Goal: Information Seeking & Learning: Learn about a topic

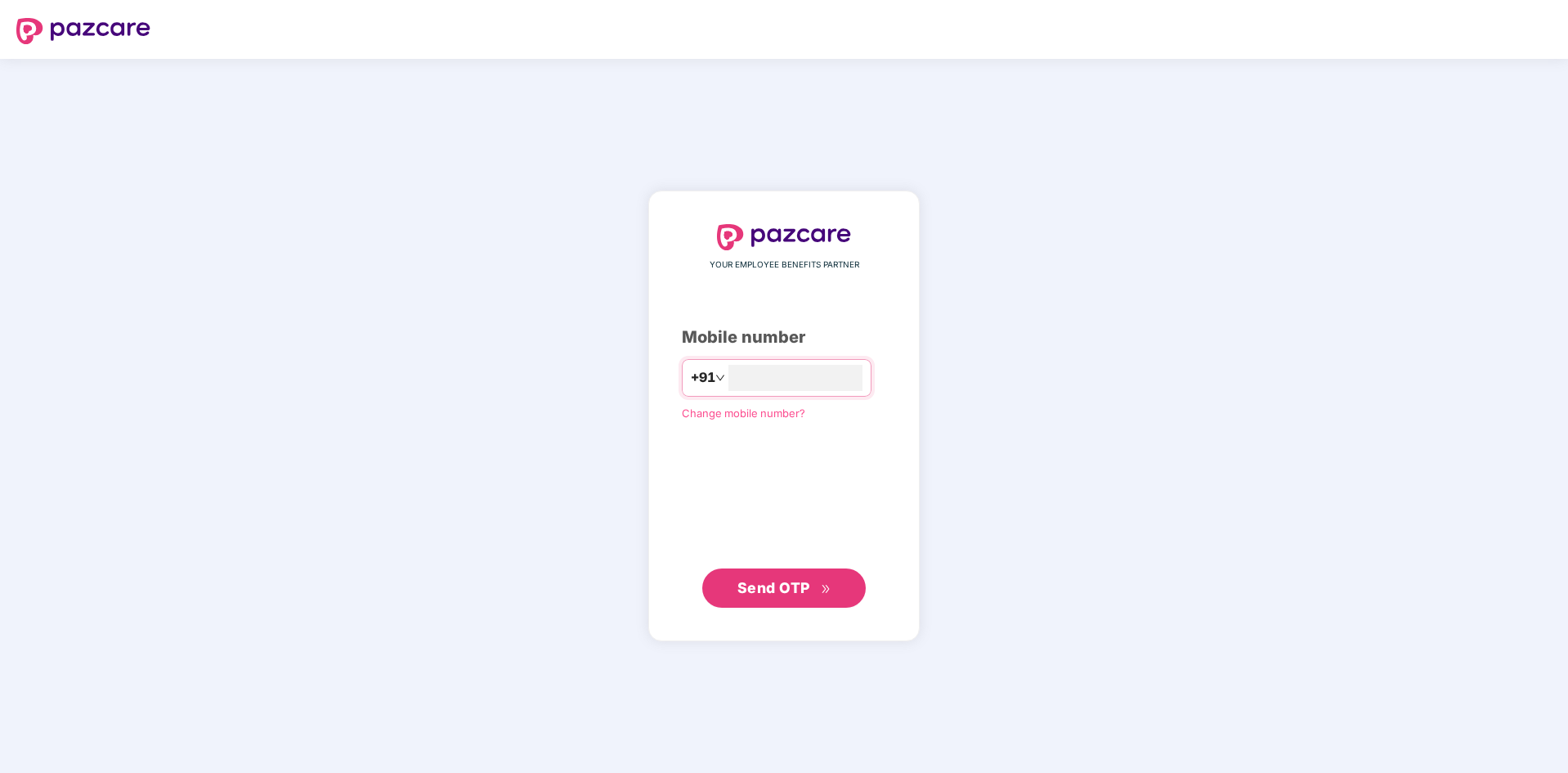
type input "**********"
click at [810, 586] on span "Send OTP" at bounding box center [784, 588] width 94 height 22
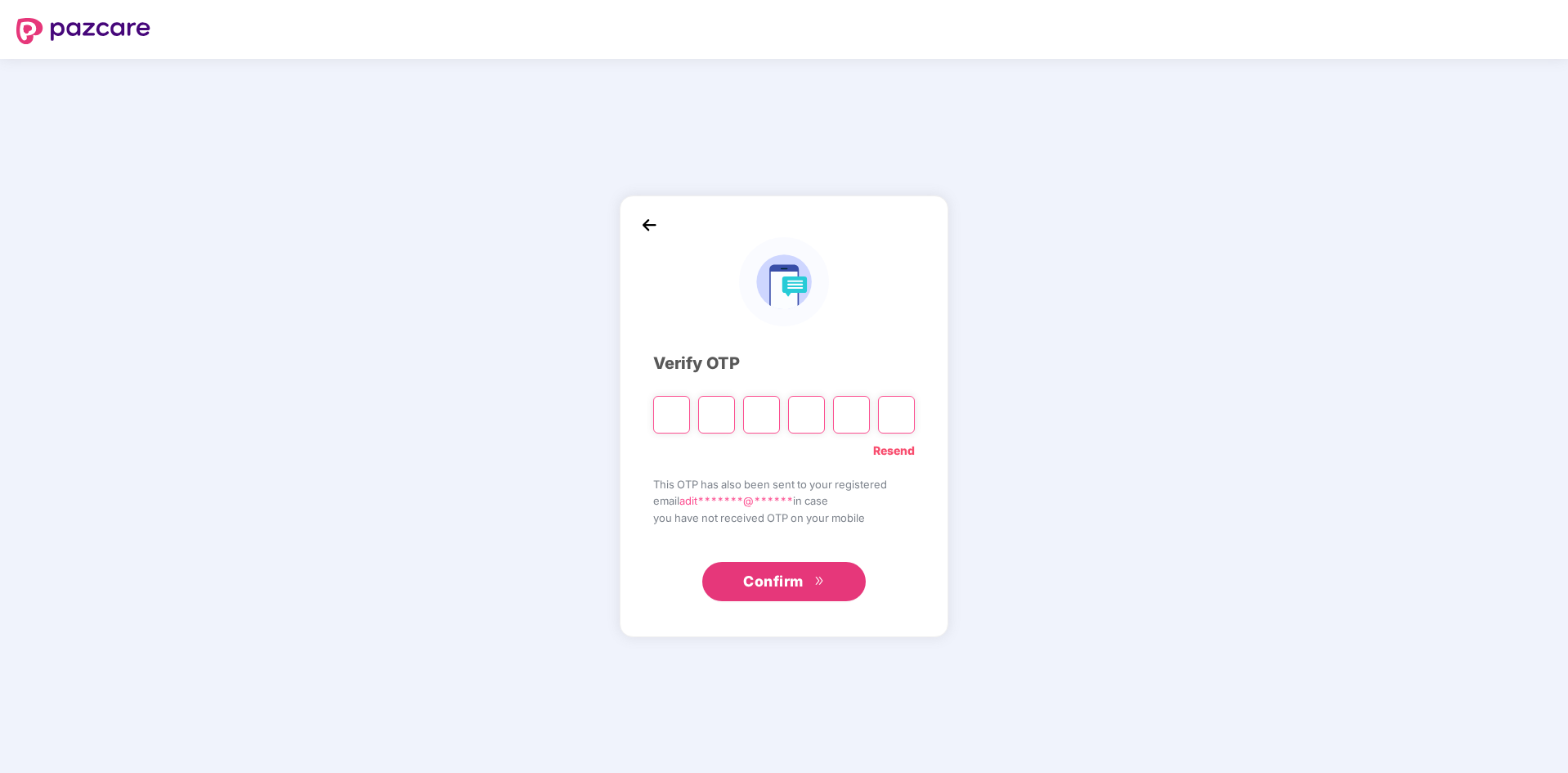
type input "*"
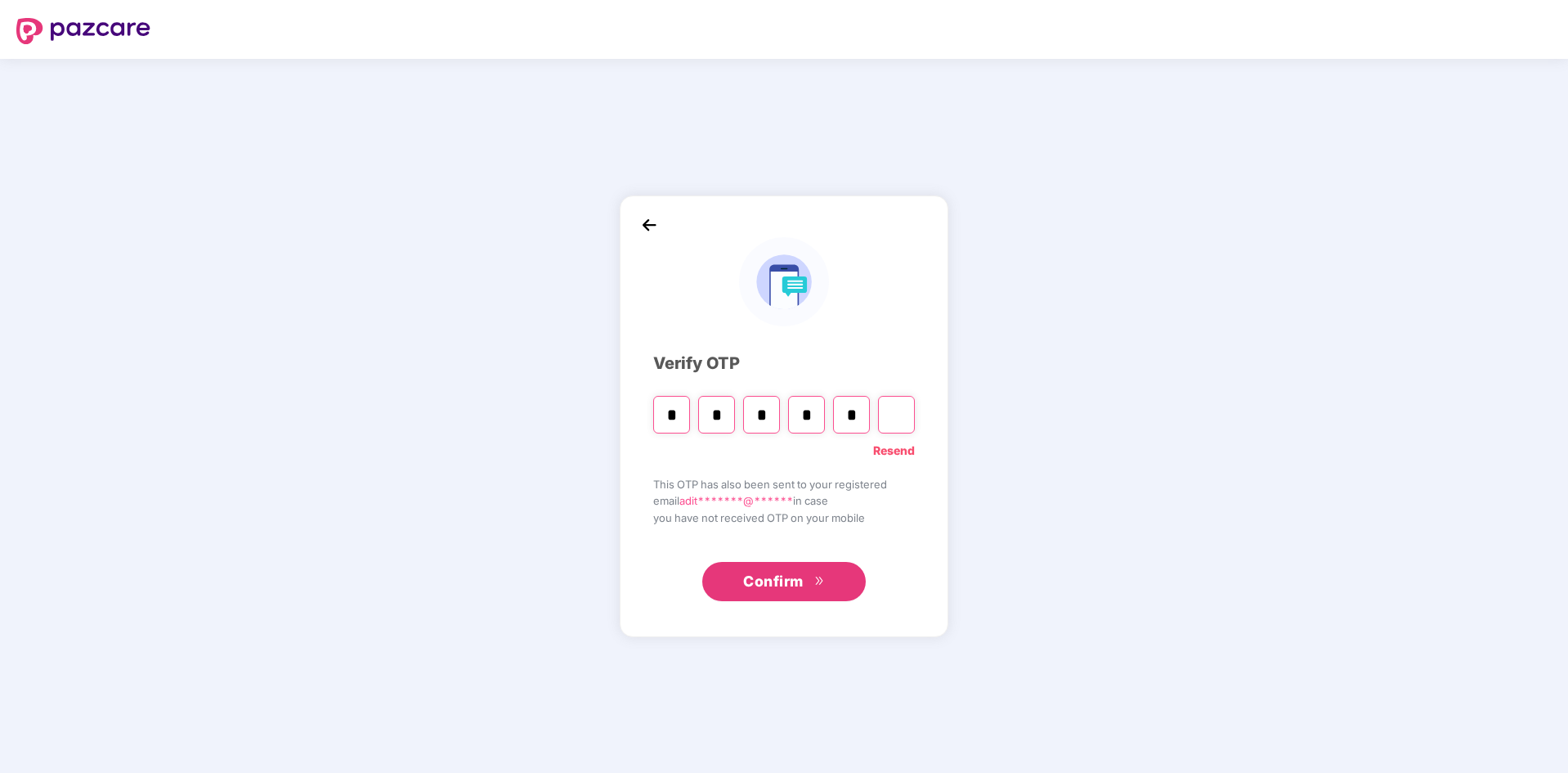
type input "*"
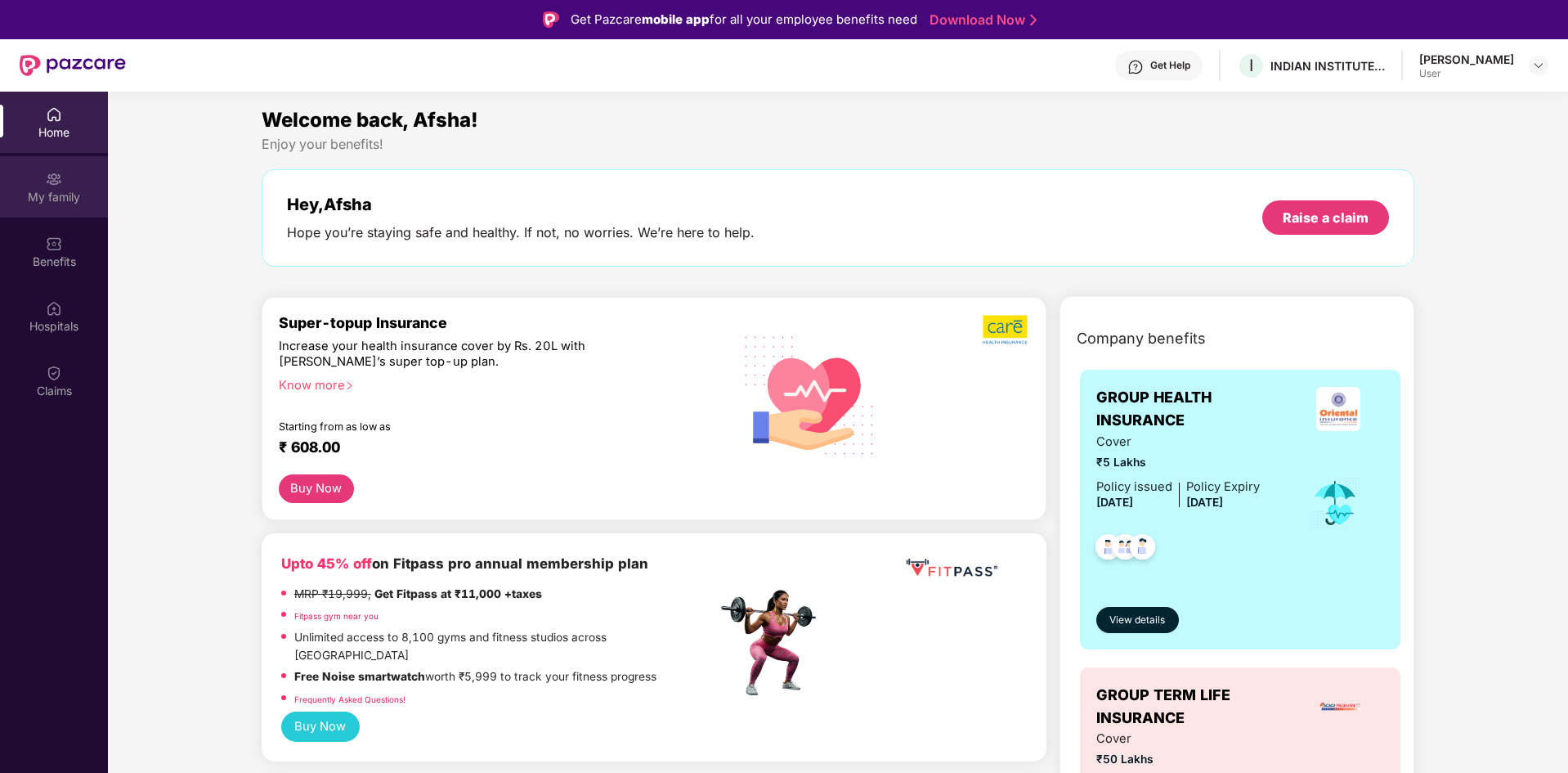
click at [51, 193] on div "My family" at bounding box center [54, 196] width 108 height 16
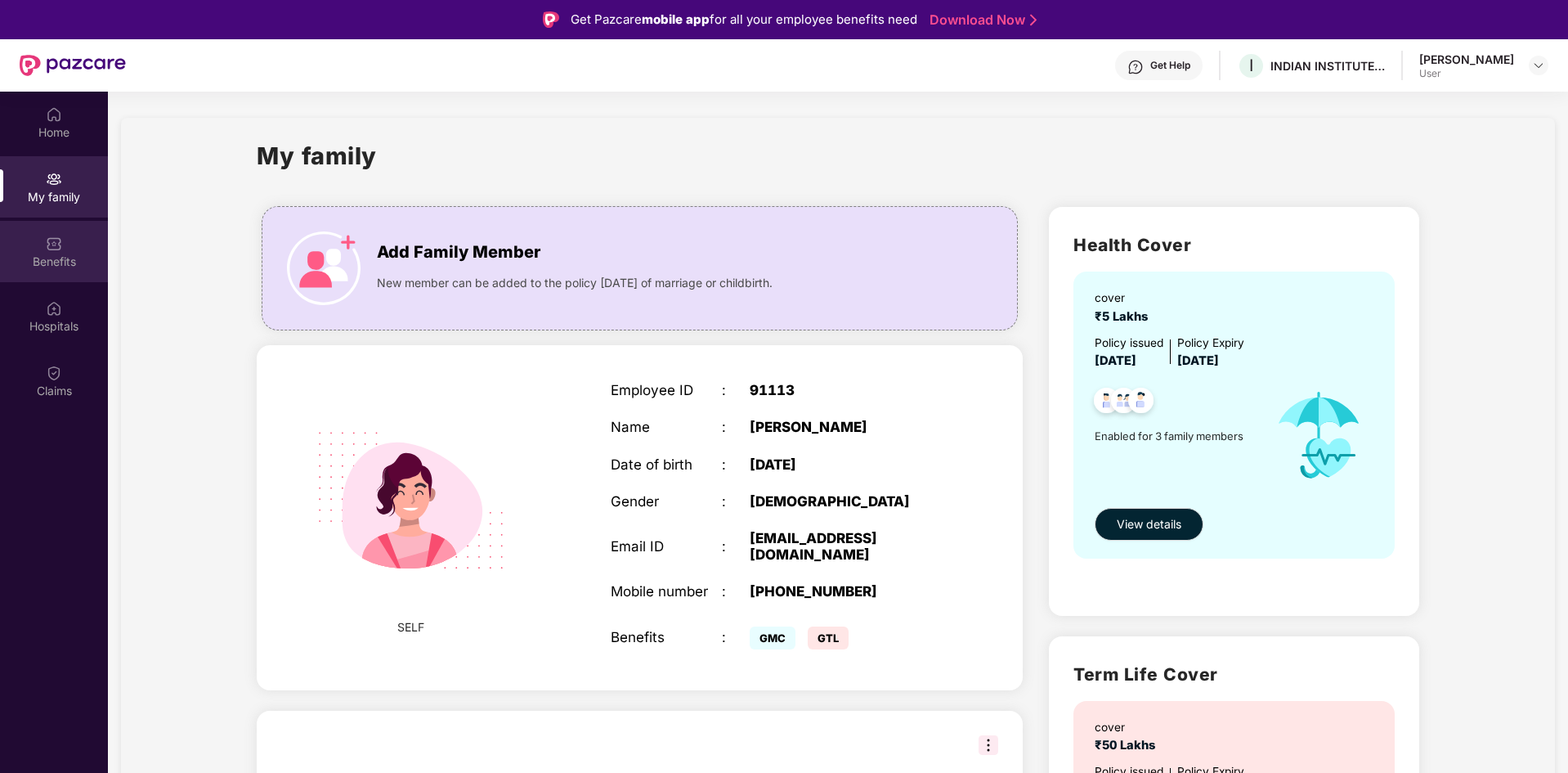
click at [58, 259] on div "Benefits" at bounding box center [54, 261] width 108 height 16
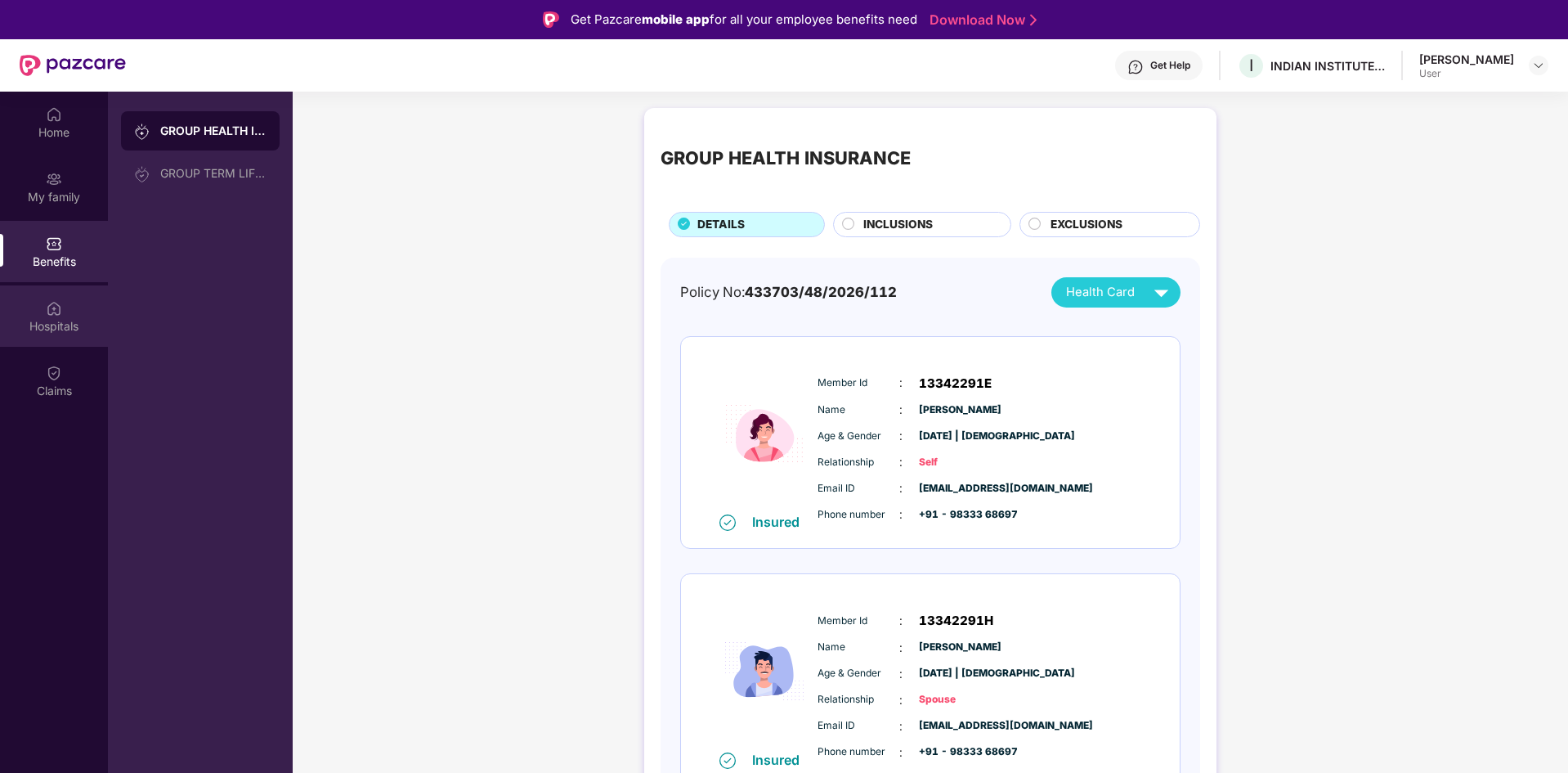
click at [64, 312] on div "Hospitals" at bounding box center [54, 316] width 108 height 61
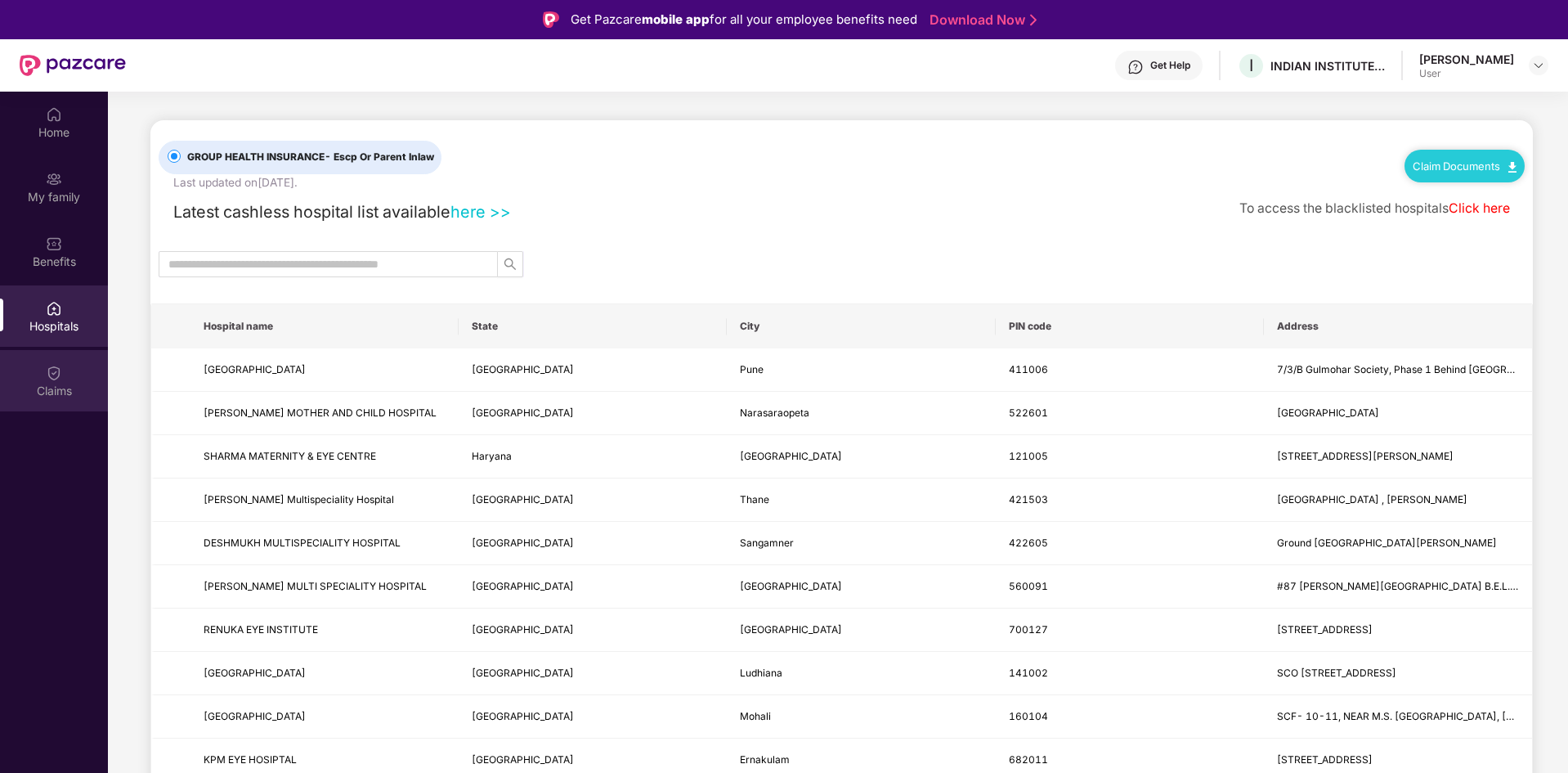
click at [51, 375] on img at bounding box center [54, 373] width 16 height 16
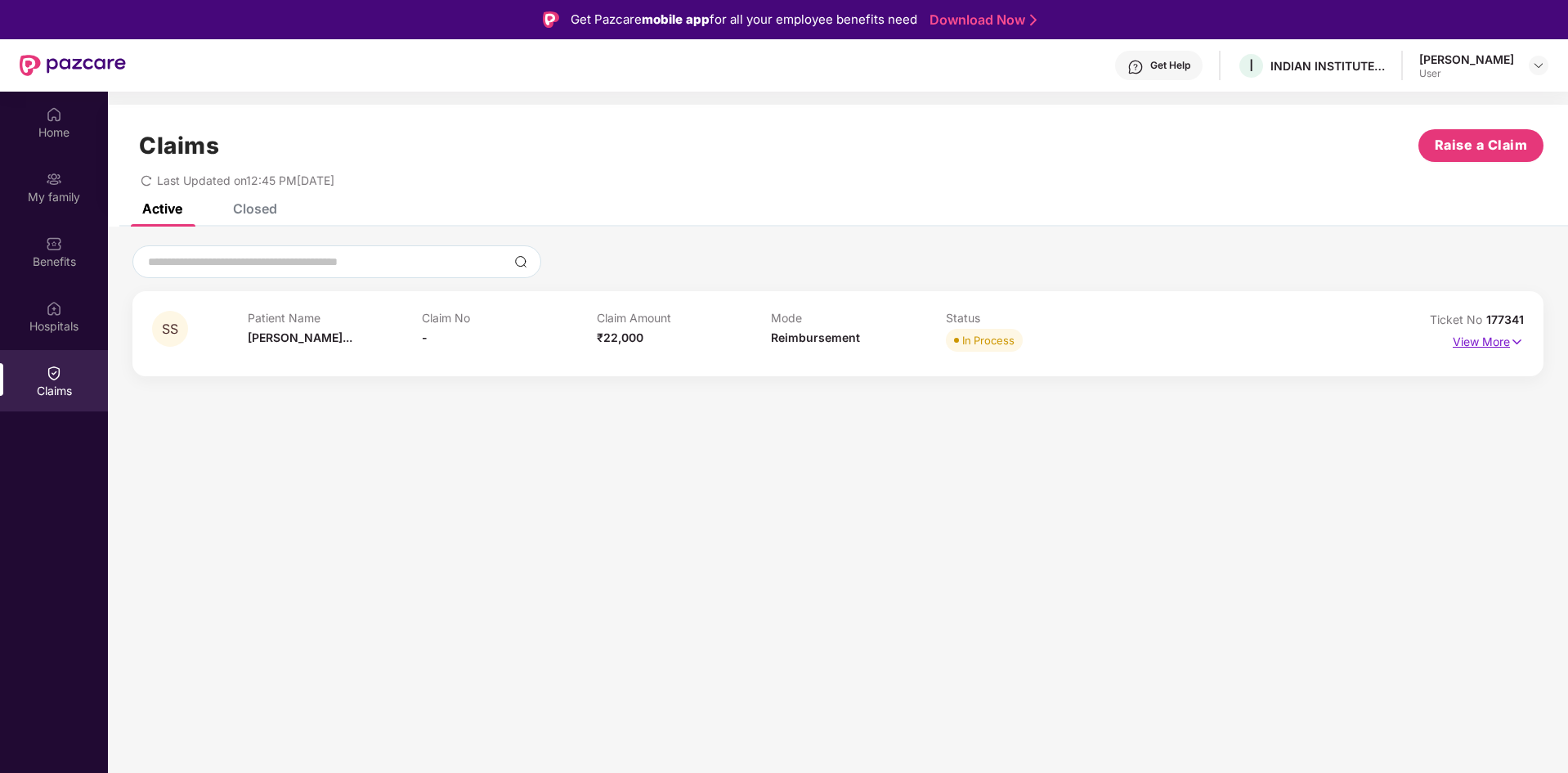
click at [1511, 337] on img at bounding box center [1517, 342] width 14 height 18
